Goal: Task Accomplishment & Management: Use online tool/utility

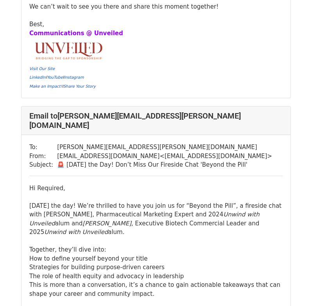
scroll to position [298, 0]
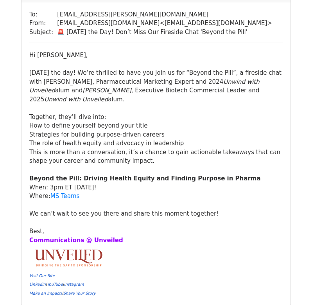
scroll to position [777, 0]
